Goal: Information Seeking & Learning: Learn about a topic

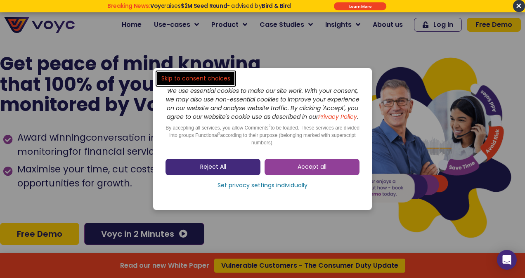
click at [208, 171] on span "Reject All" at bounding box center [213, 167] width 26 height 8
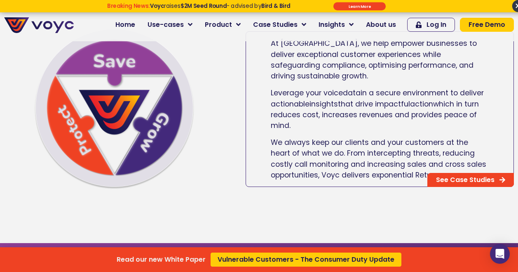
scroll to position [454, 0]
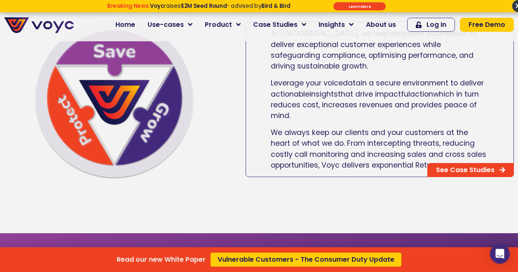
click at [472, 167] on div "Read our new White Paper Vulnerable Customers - The Consumer Duty Update" at bounding box center [259, 136] width 518 height 272
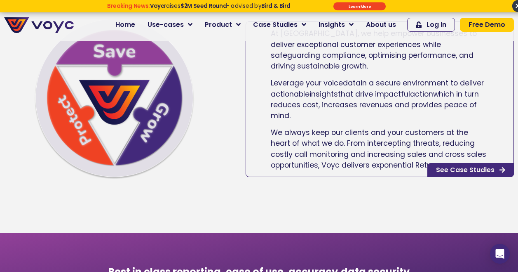
click at [472, 173] on span "See Case Studies" at bounding box center [465, 170] width 59 height 7
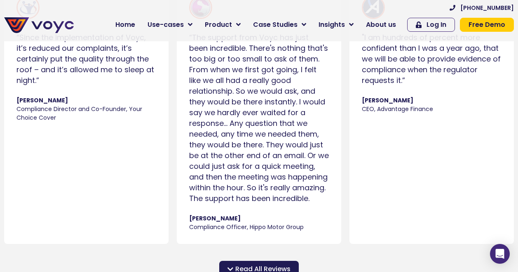
scroll to position [742, 0]
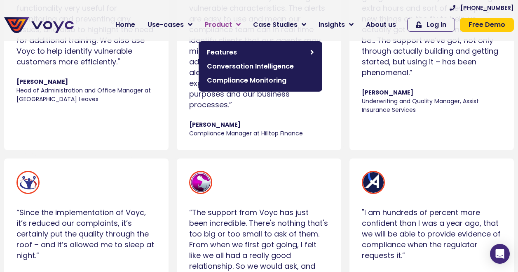
click at [232, 24] on span "Product" at bounding box center [218, 25] width 27 height 10
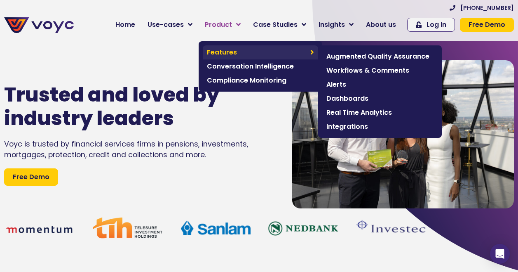
click at [233, 50] on span "Features" at bounding box center [256, 52] width 99 height 10
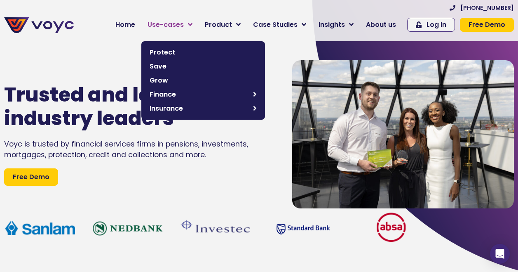
click at [172, 22] on span "Use-cases" at bounding box center [166, 25] width 36 height 10
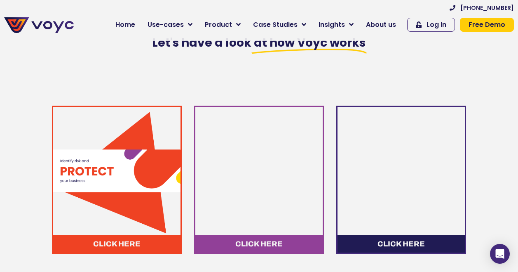
scroll to position [371, 0]
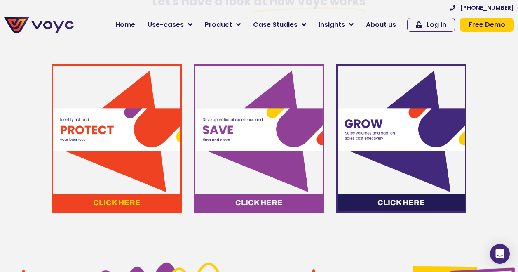
click at [122, 206] on span "Click here" at bounding box center [116, 202] width 47 height 7
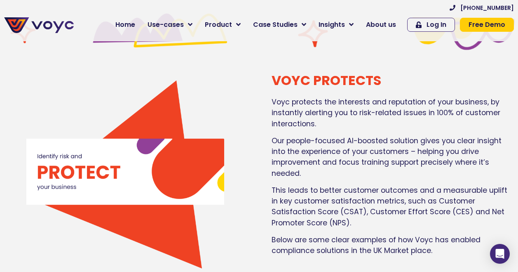
scroll to position [616, 0]
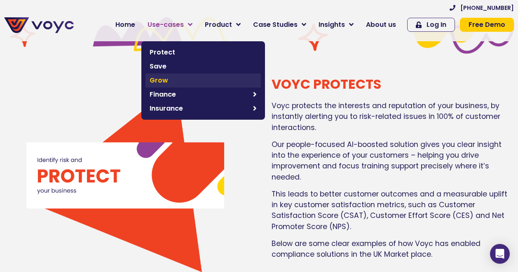
click at [173, 78] on span "Grow" at bounding box center [203, 80] width 107 height 10
